Goal: Information Seeking & Learning: Learn about a topic

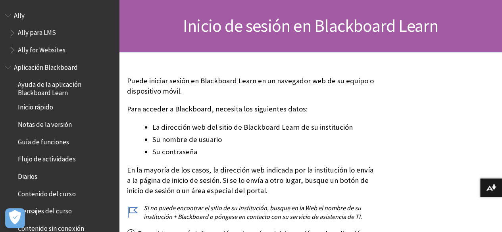
scroll to position [74, 0]
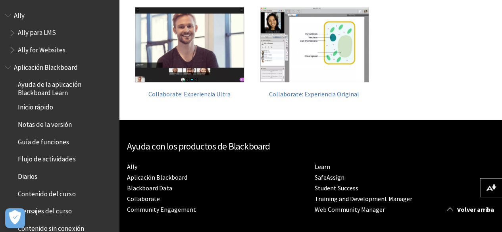
scroll to position [489, 0]
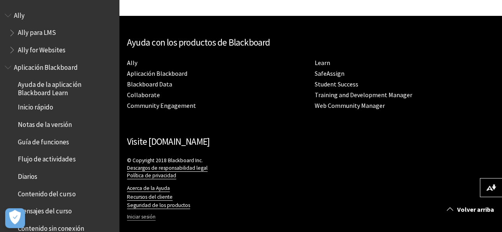
click at [138, 214] on link "Iniciar sesión" at bounding box center [141, 217] width 29 height 7
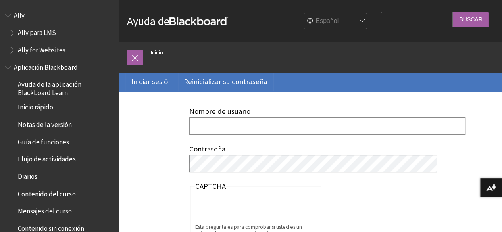
type input "h"
type input "mgrimahe"
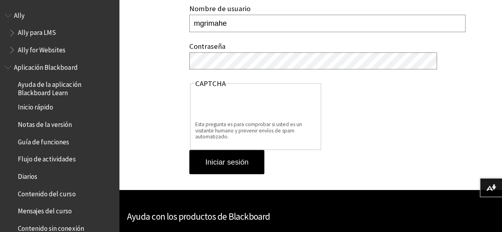
scroll to position [103, 0]
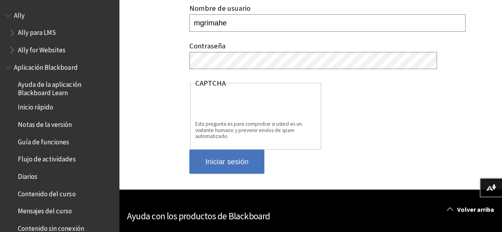
click at [203, 160] on input "Iniciar sesión" at bounding box center [226, 162] width 75 height 25
click at [230, 162] on input "Iniciar sesión" at bounding box center [226, 162] width 75 height 25
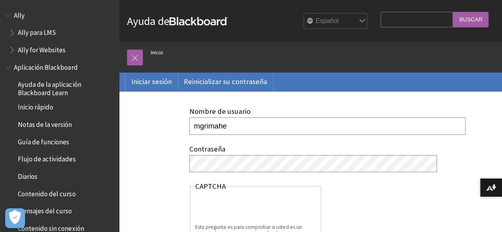
click at [149, 46] on ol "Inicio" at bounding box center [319, 53] width 352 height 23
click at [156, 53] on link "Inicio" at bounding box center [157, 53] width 12 height 10
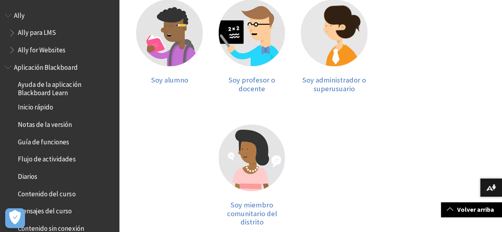
scroll to position [192, 0]
drag, startPoint x: 0, startPoint y: 0, endPoint x: 156, endPoint y: 53, distance: 164.8
click at [156, 53] on div at bounding box center [169, 37] width 67 height 76
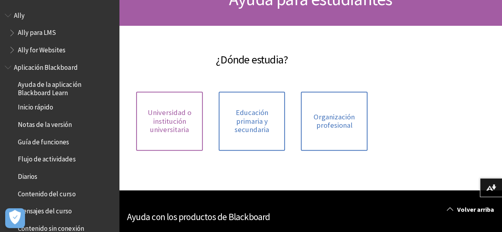
scroll to position [100, 0]
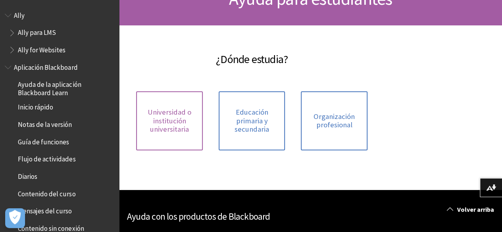
click at [195, 101] on link "Universidad o institución universitaria" at bounding box center [169, 120] width 67 height 59
